Goal: Task Accomplishment & Management: Complete application form

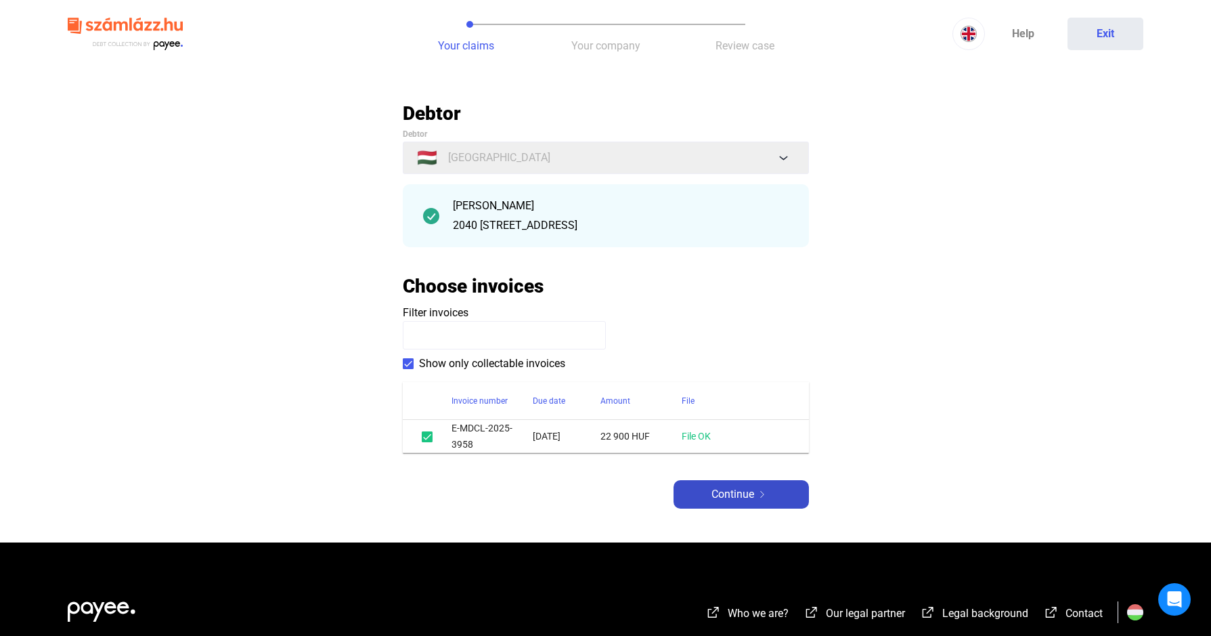
click at [736, 489] on span "Continue" at bounding box center [732, 494] width 43 height 16
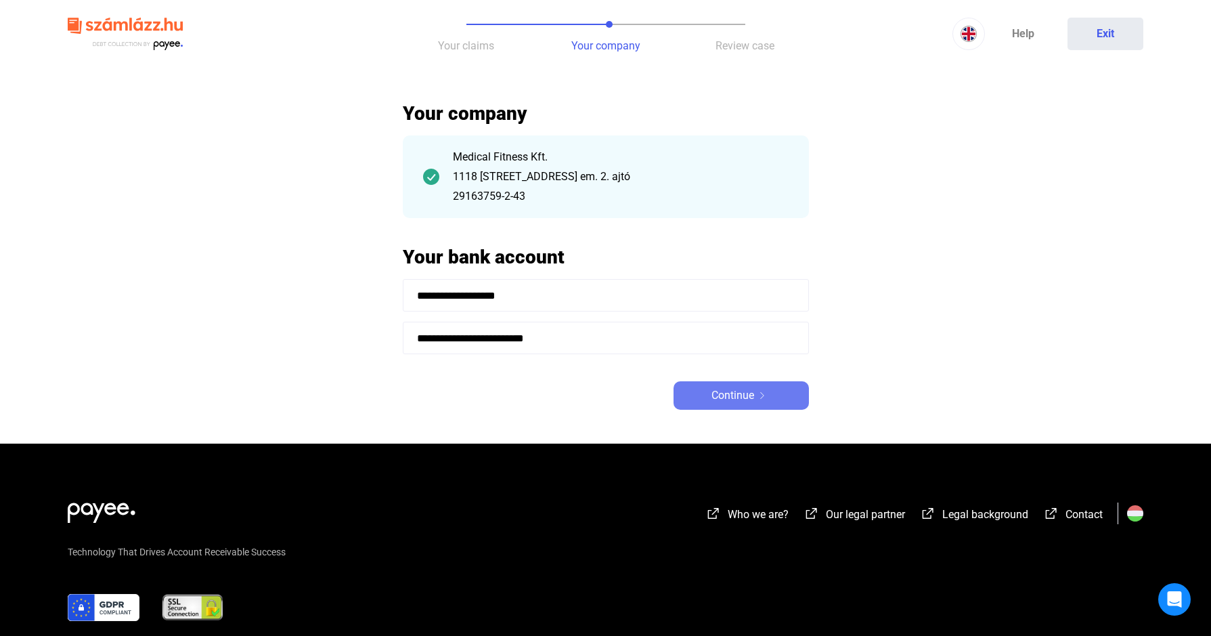
click at [730, 395] on span "Continue" at bounding box center [732, 395] width 43 height 16
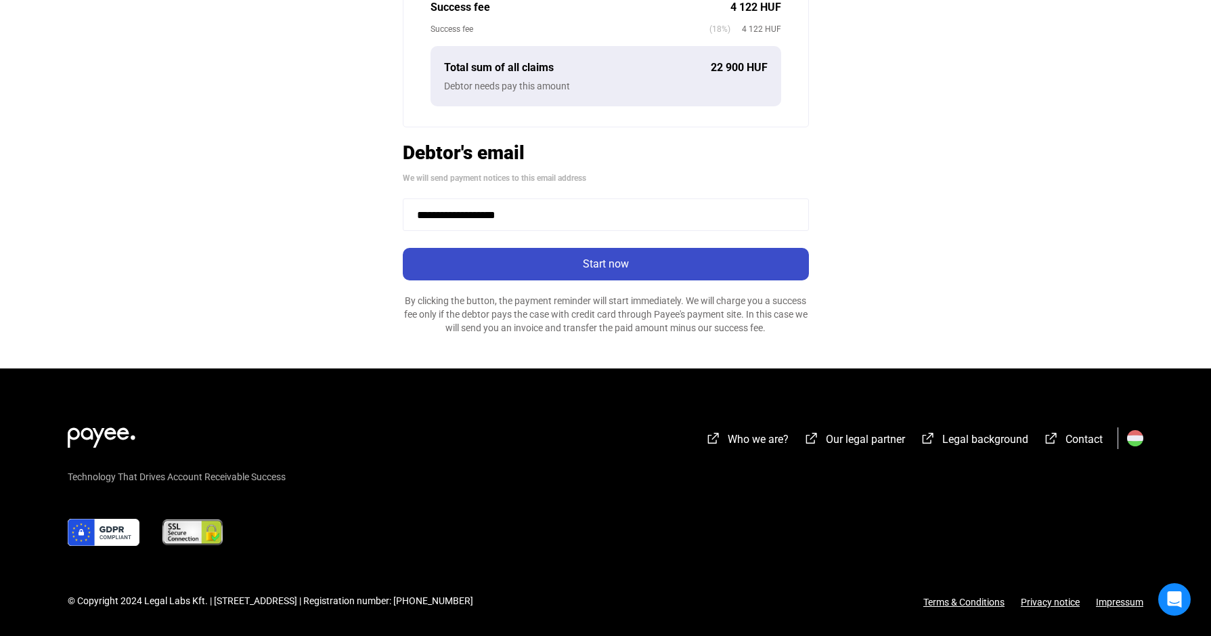
scroll to position [400, 0]
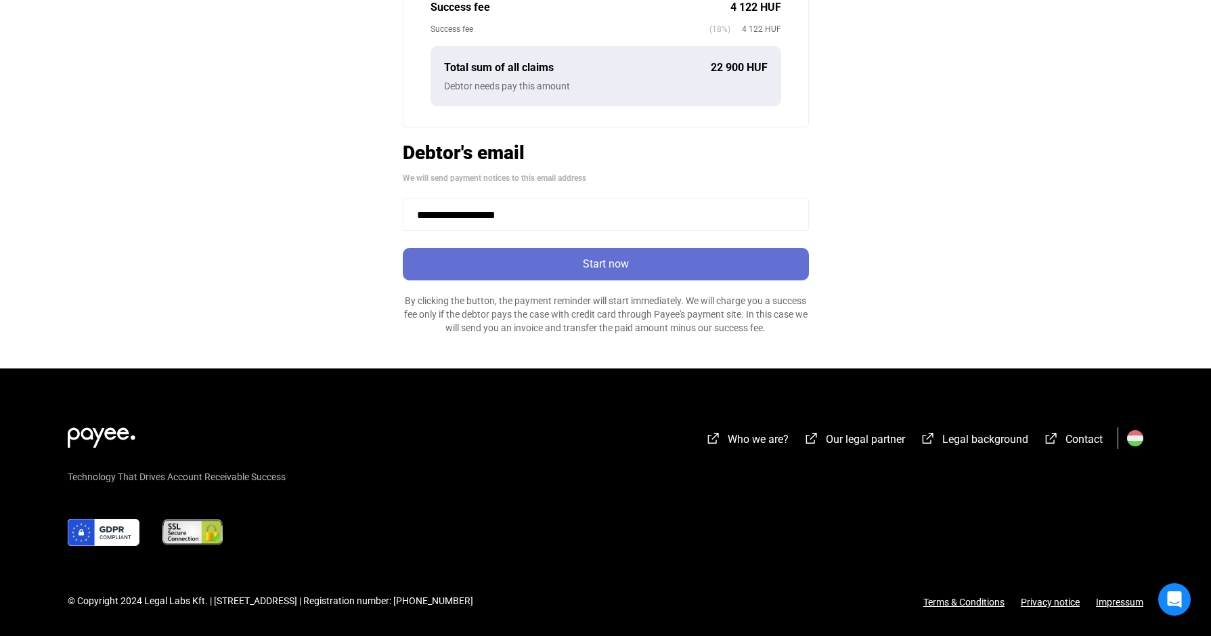
click at [613, 263] on div "Start now" at bounding box center [606, 264] width 398 height 16
